Goal: Information Seeking & Learning: Learn about a topic

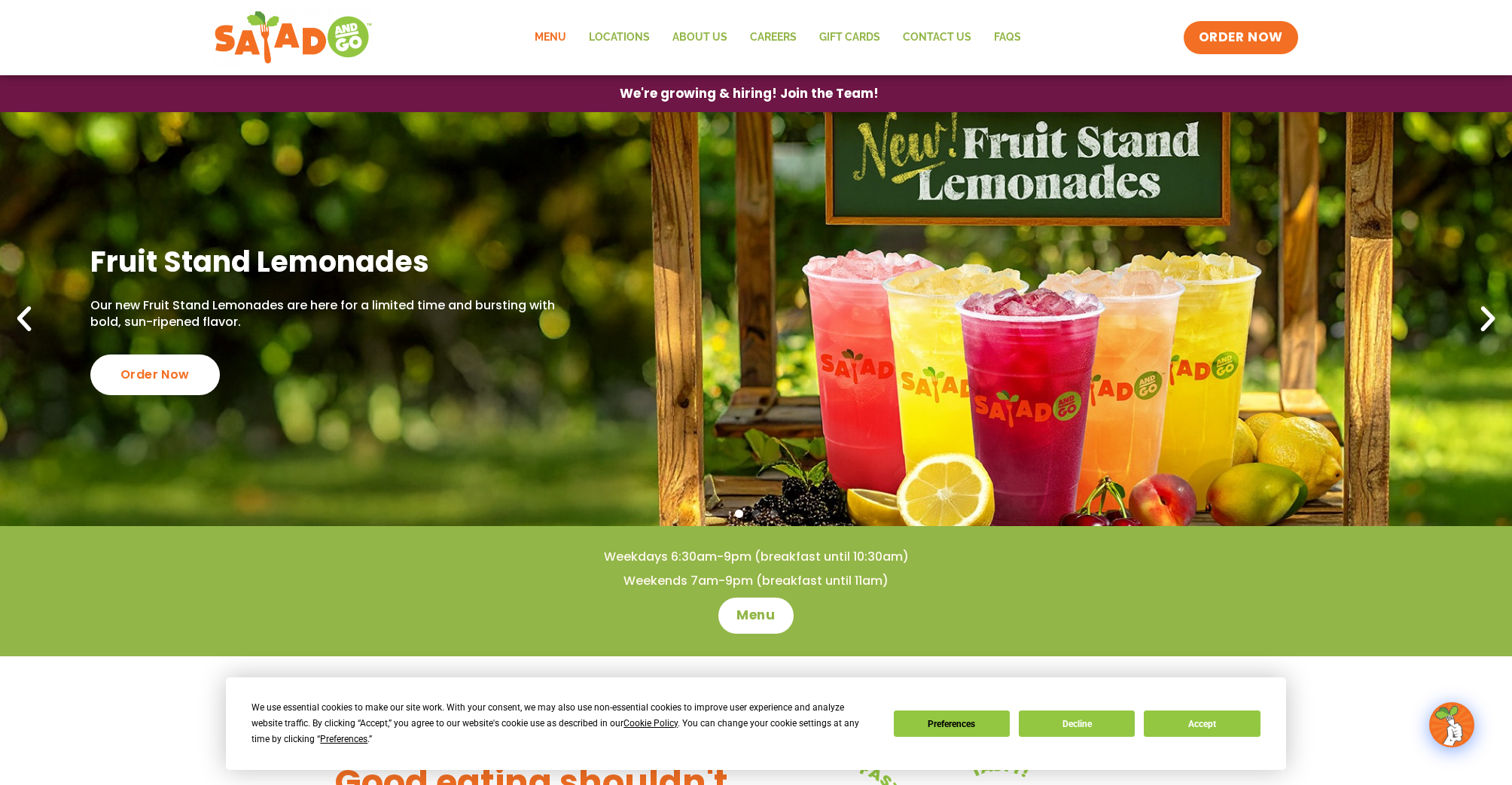
click at [544, 38] on link "Menu" at bounding box center [551, 37] width 54 height 34
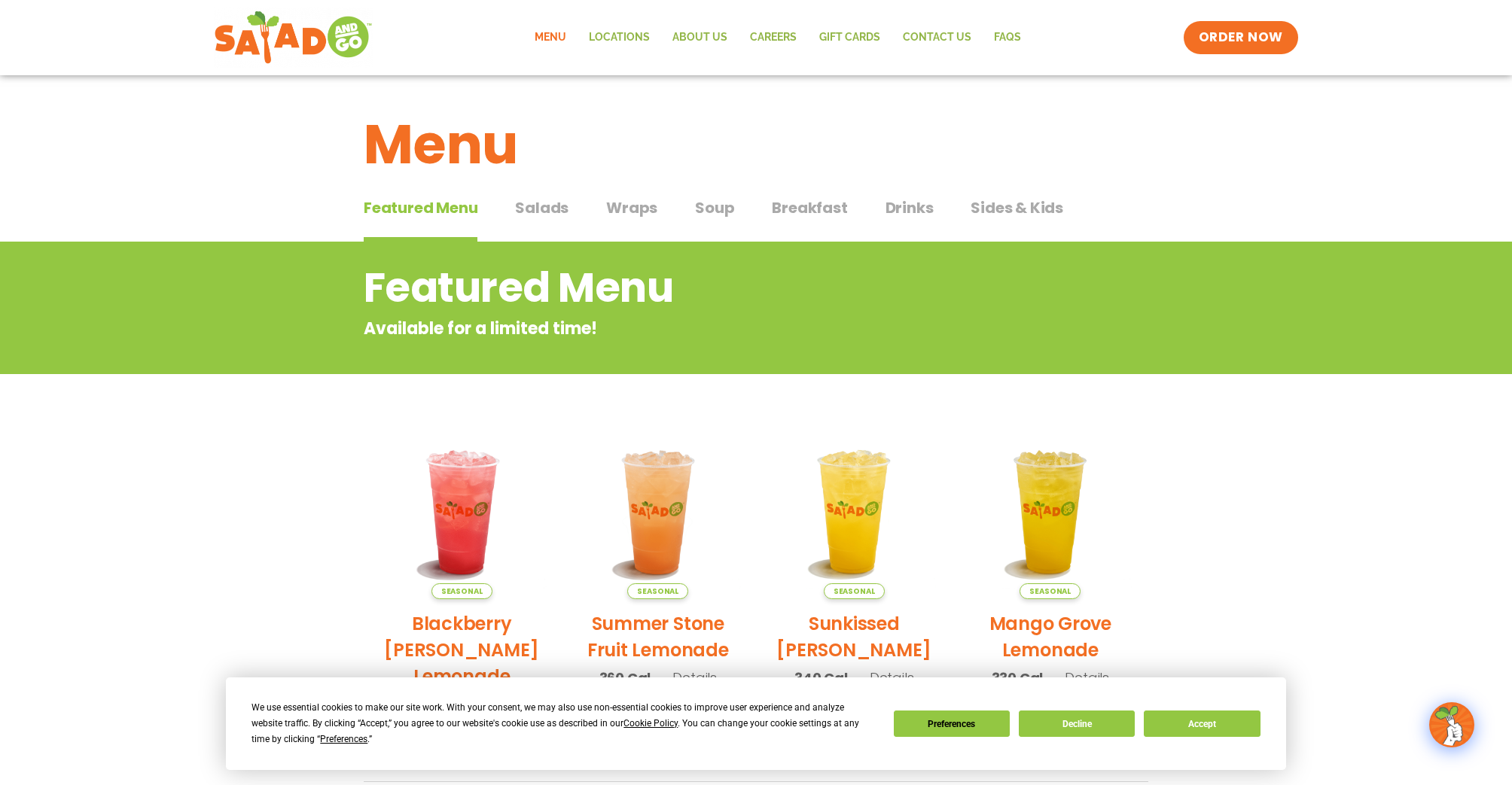
click at [552, 199] on span "Salads" at bounding box center [541, 208] width 54 height 23
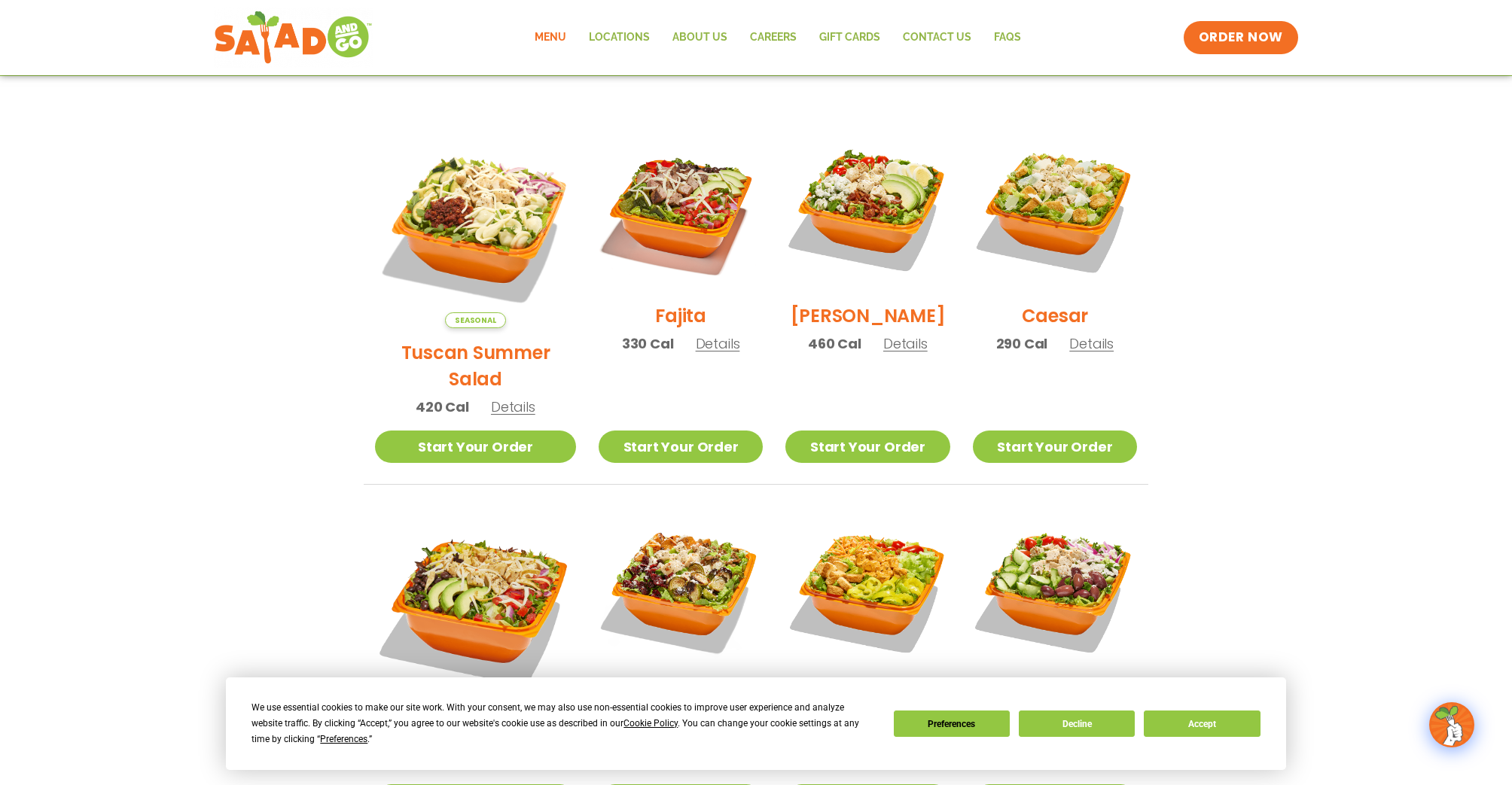
scroll to position [376, 0]
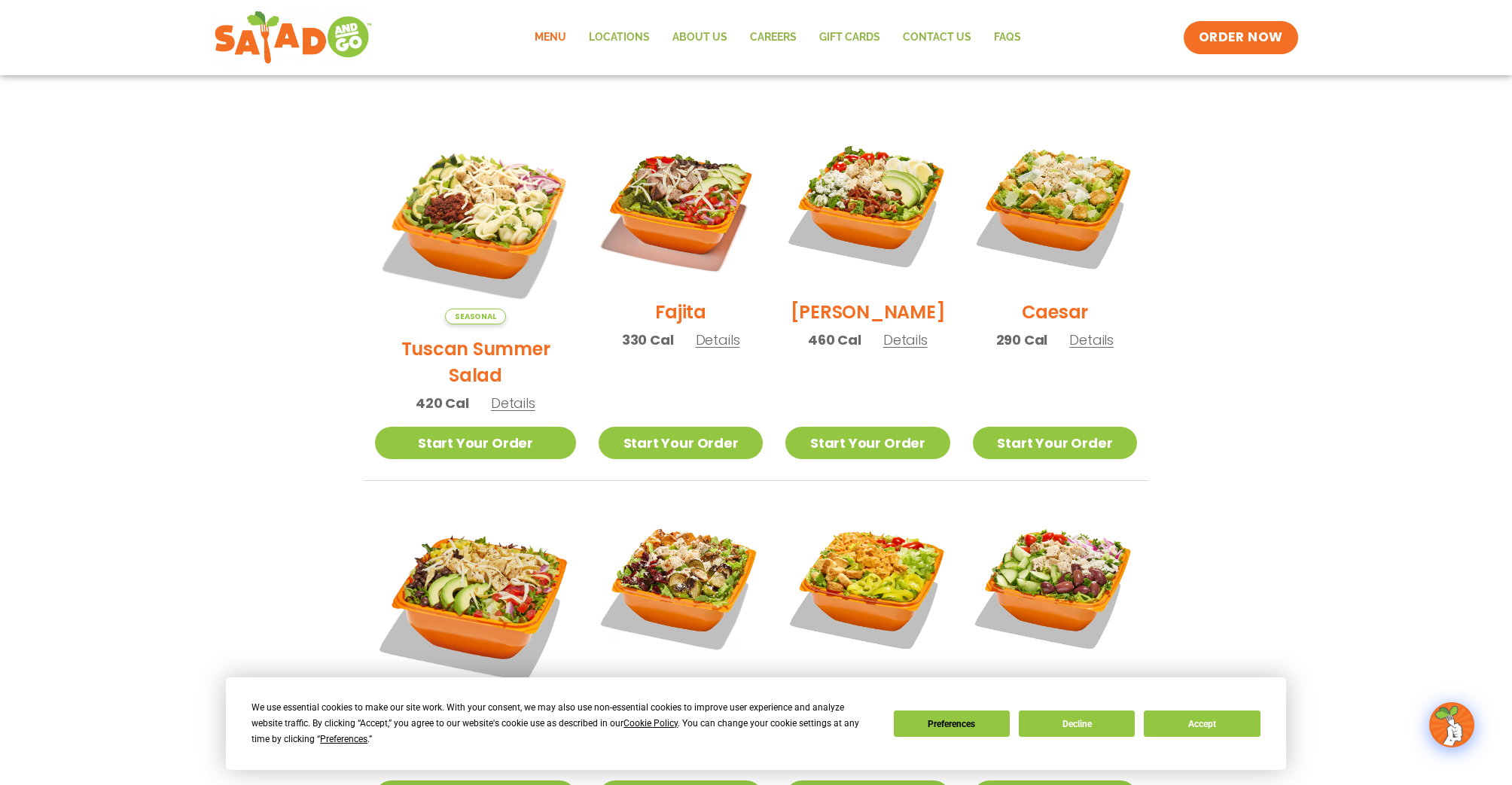
click at [894, 349] on span "Details" at bounding box center [905, 340] width 44 height 19
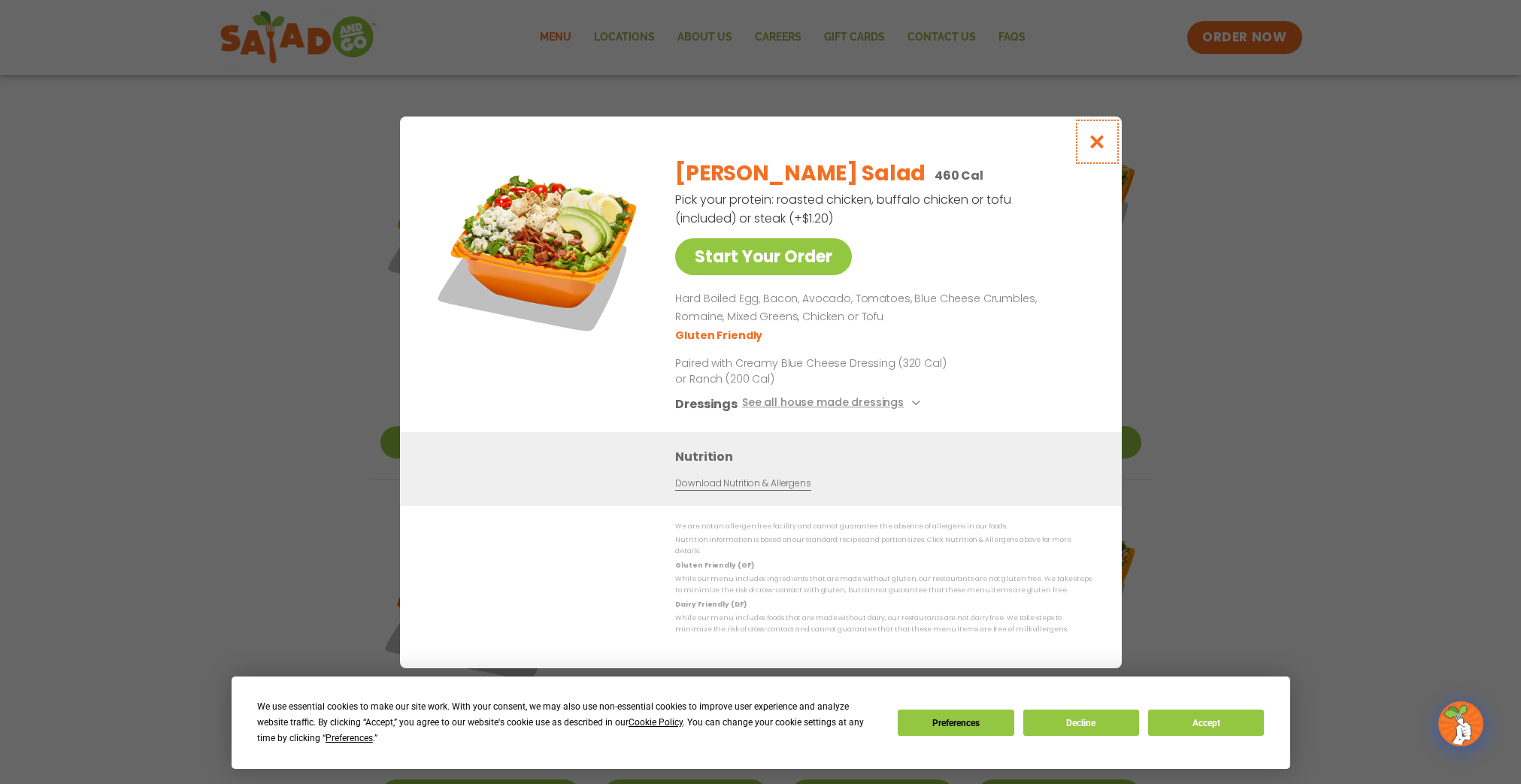
click at [1103, 148] on icon "Close modal" at bounding box center [1096, 141] width 19 height 15
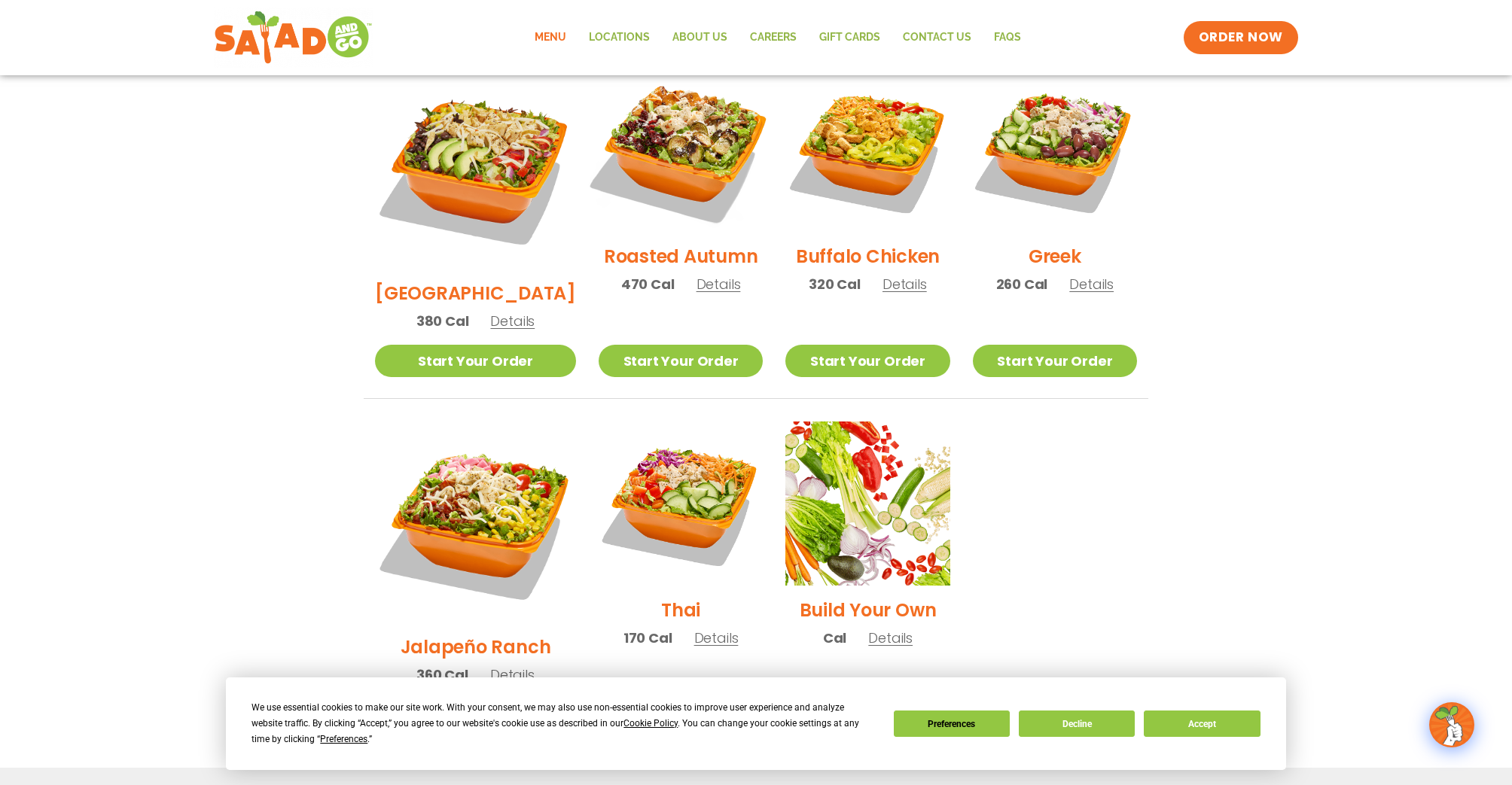
scroll to position [828, 0]
